Goal: Obtain resource: Obtain resource

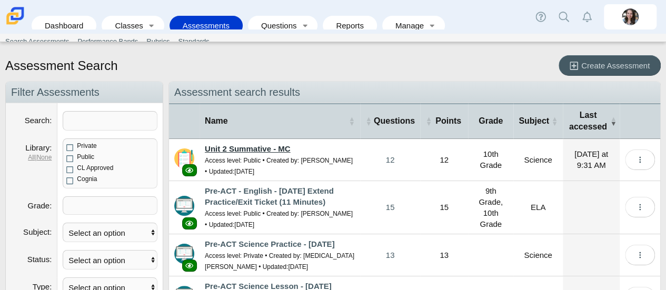
click at [272, 149] on link "Unit 2 Summative - MC" at bounding box center [248, 148] width 86 height 9
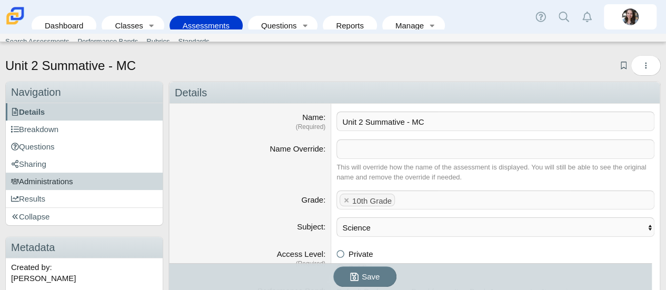
click at [57, 178] on span "Administrations" at bounding box center [42, 181] width 62 height 9
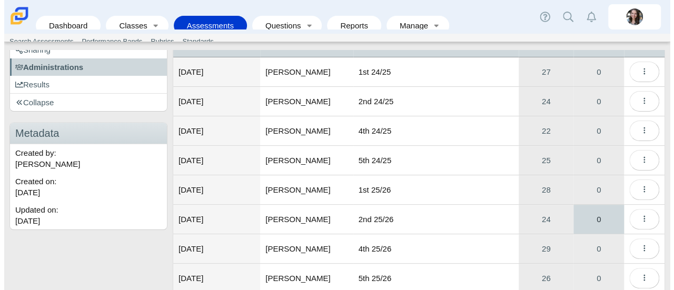
scroll to position [115, 0]
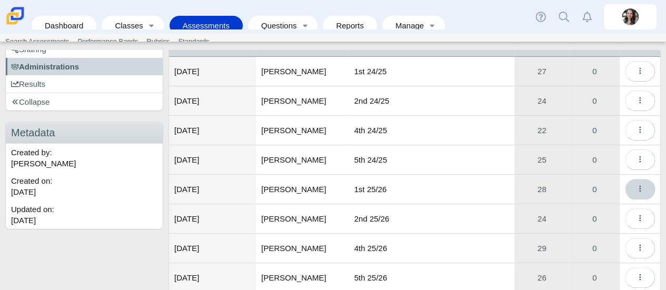
click at [637, 185] on button "More options" at bounding box center [640, 189] width 30 height 21
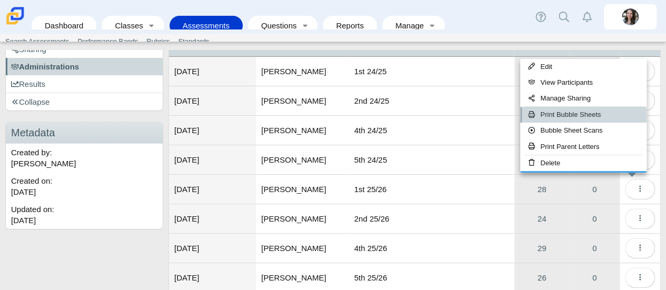
click at [591, 114] on link "Print Bubble Sheets" at bounding box center [583, 115] width 126 height 16
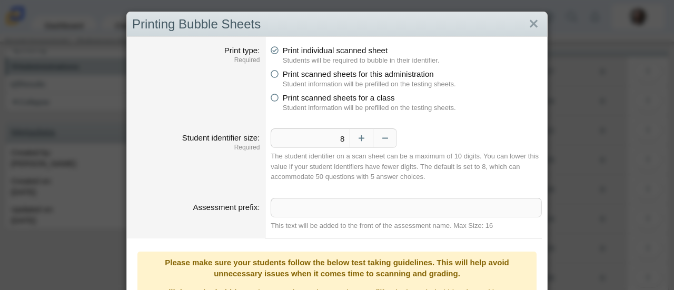
scroll to position [182, 0]
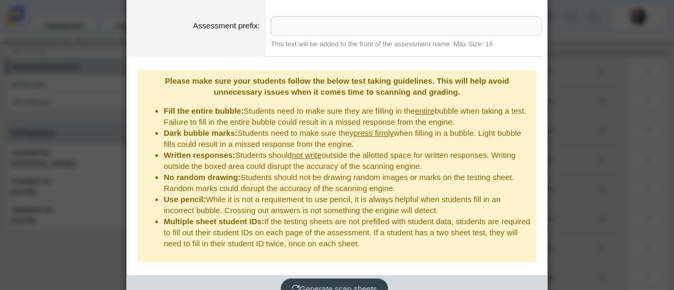
click at [309, 284] on span "Generate scan sheets" at bounding box center [334, 288] width 85 height 9
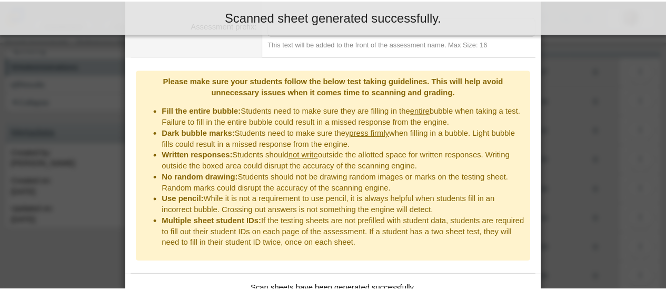
scroll to position [262, 0]
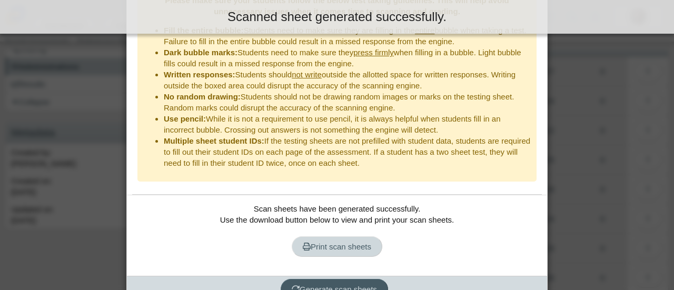
click at [314, 242] on span "Print scan sheets" at bounding box center [337, 246] width 68 height 9
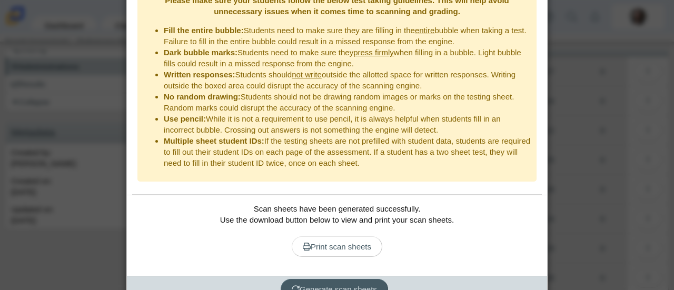
click at [578, 215] on div "Printing Bubble Sheets Print type Required Print individual scanned sheet Stude…" at bounding box center [337, 145] width 674 height 290
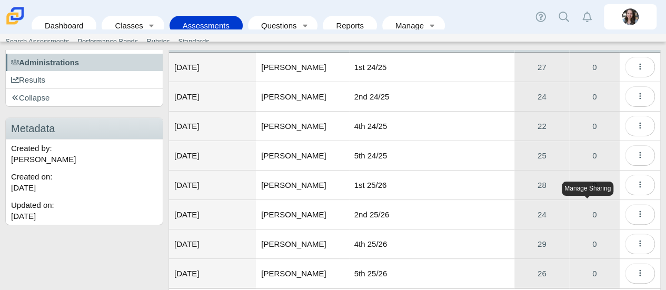
scroll to position [116, 0]
